Goal: Task Accomplishment & Management: Use online tool/utility

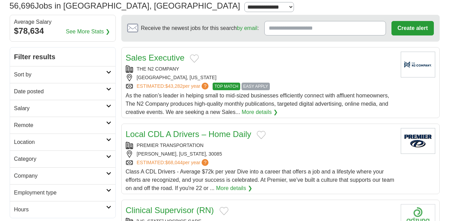
scroll to position [53, 0]
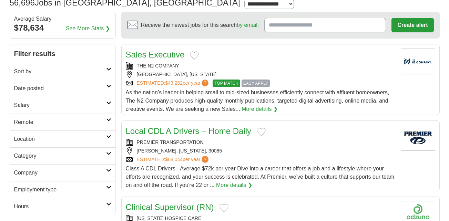
click at [96, 128] on link "Remote" at bounding box center [62, 122] width 105 height 17
click at [43, 139] on link "Remote jobs" at bounding box center [29, 139] width 31 height 6
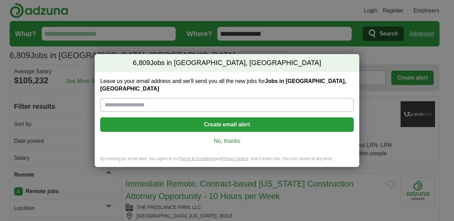
click at [233, 137] on link "No, thanks" at bounding box center [227, 141] width 242 height 8
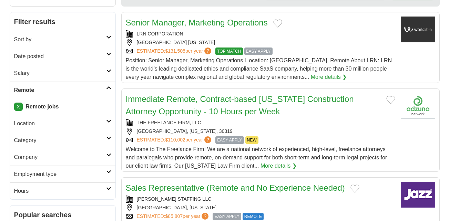
scroll to position [85, 0]
click at [99, 92] on h2 "Remote" at bounding box center [60, 90] width 92 height 8
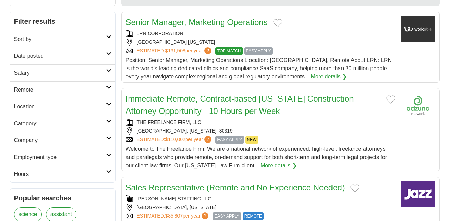
click at [106, 73] on h2 "Salary" at bounding box center [60, 73] width 92 height 8
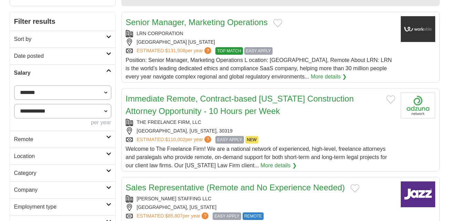
click at [106, 73] on h2 "Salary" at bounding box center [60, 73] width 92 height 8
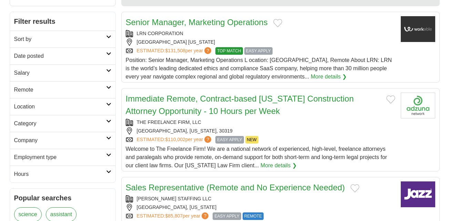
click at [109, 56] on link "Date posted" at bounding box center [62, 56] width 105 height 17
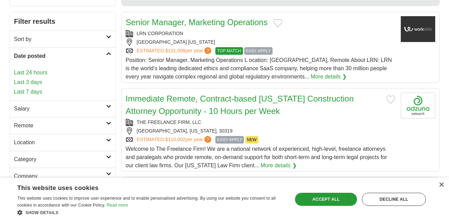
click at [104, 62] on link "Date posted" at bounding box center [62, 56] width 105 height 17
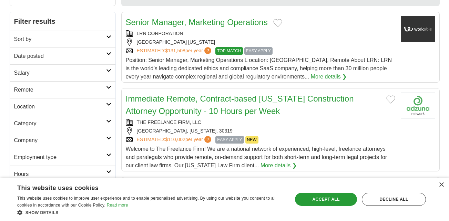
click at [108, 45] on link "Sort by" at bounding box center [62, 39] width 105 height 17
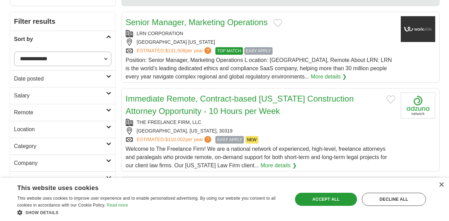
click at [104, 58] on select "**********" at bounding box center [62, 59] width 97 height 14
select select "**********"
click at [14, 52] on select "**********" at bounding box center [62, 59] width 97 height 14
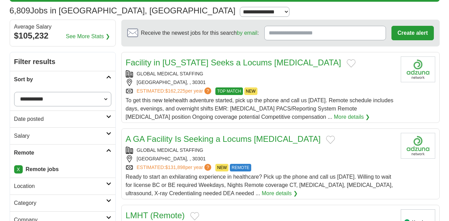
scroll to position [45, 0]
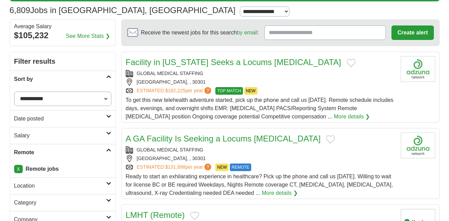
click at [103, 80] on h2 "Sort by" at bounding box center [60, 79] width 92 height 8
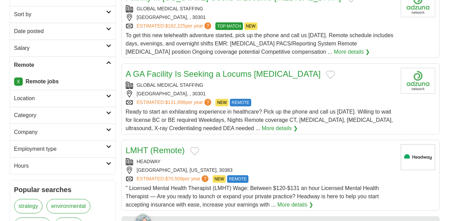
scroll to position [113, 0]
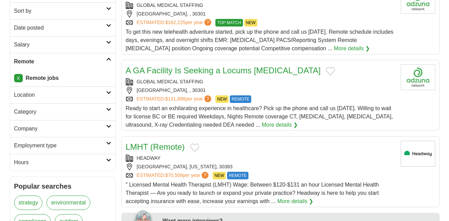
click at [93, 111] on h2 "Category" at bounding box center [60, 112] width 92 height 8
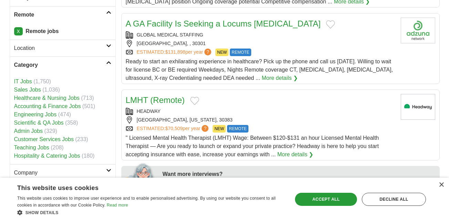
scroll to position [161, 0]
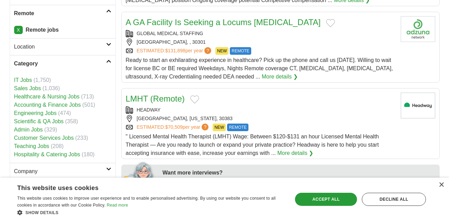
click at [105, 68] on link "Category" at bounding box center [62, 63] width 105 height 17
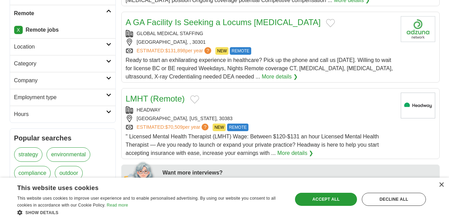
click at [107, 89] on link "Employment type" at bounding box center [62, 97] width 105 height 17
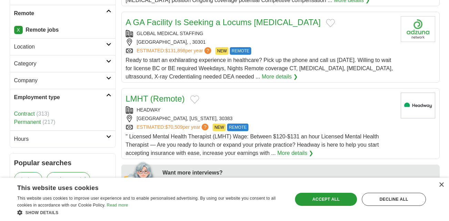
click at [66, 133] on link "Hours" at bounding box center [62, 138] width 105 height 17
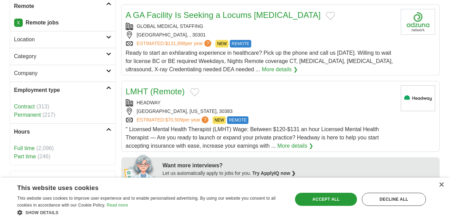
scroll to position [175, 0]
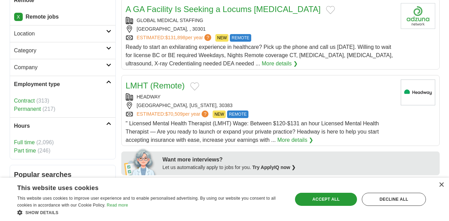
click at [33, 142] on link "Full time" at bounding box center [24, 142] width 21 height 6
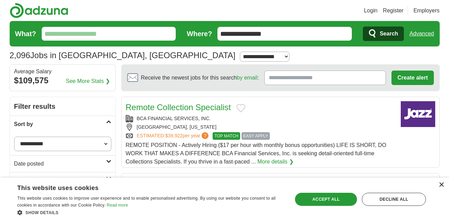
click at [440, 186] on div "×" at bounding box center [440, 184] width 5 height 5
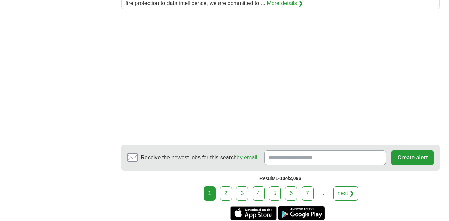
scroll to position [916, 0]
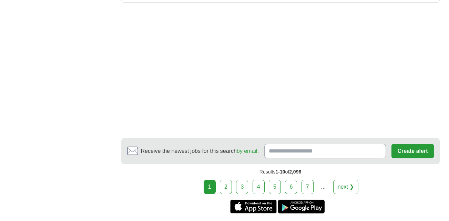
click at [343, 187] on link "next ❯" at bounding box center [345, 187] width 25 height 14
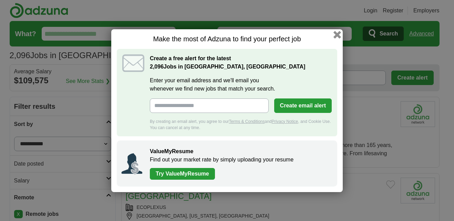
click at [335, 34] on button "button" at bounding box center [337, 35] width 8 height 8
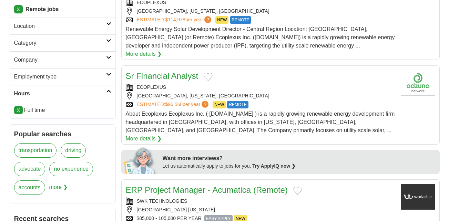
scroll to position [206, 0]
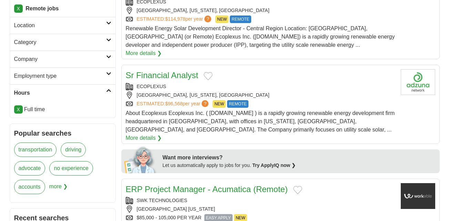
click at [85, 40] on h2 "Category" at bounding box center [60, 42] width 92 height 8
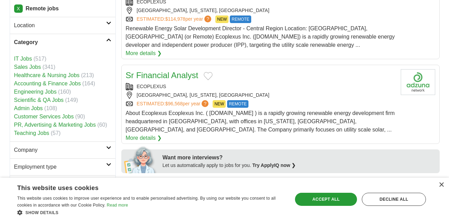
click at [75, 73] on link "Healthcare & Nursing Jobs" at bounding box center [46, 75] width 65 height 6
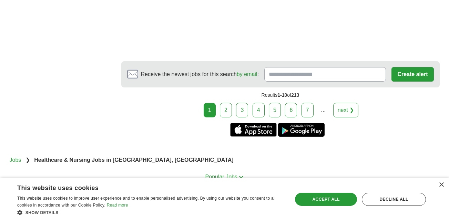
scroll to position [1324, 0]
